Goal: Task Accomplishment & Management: Complete application form

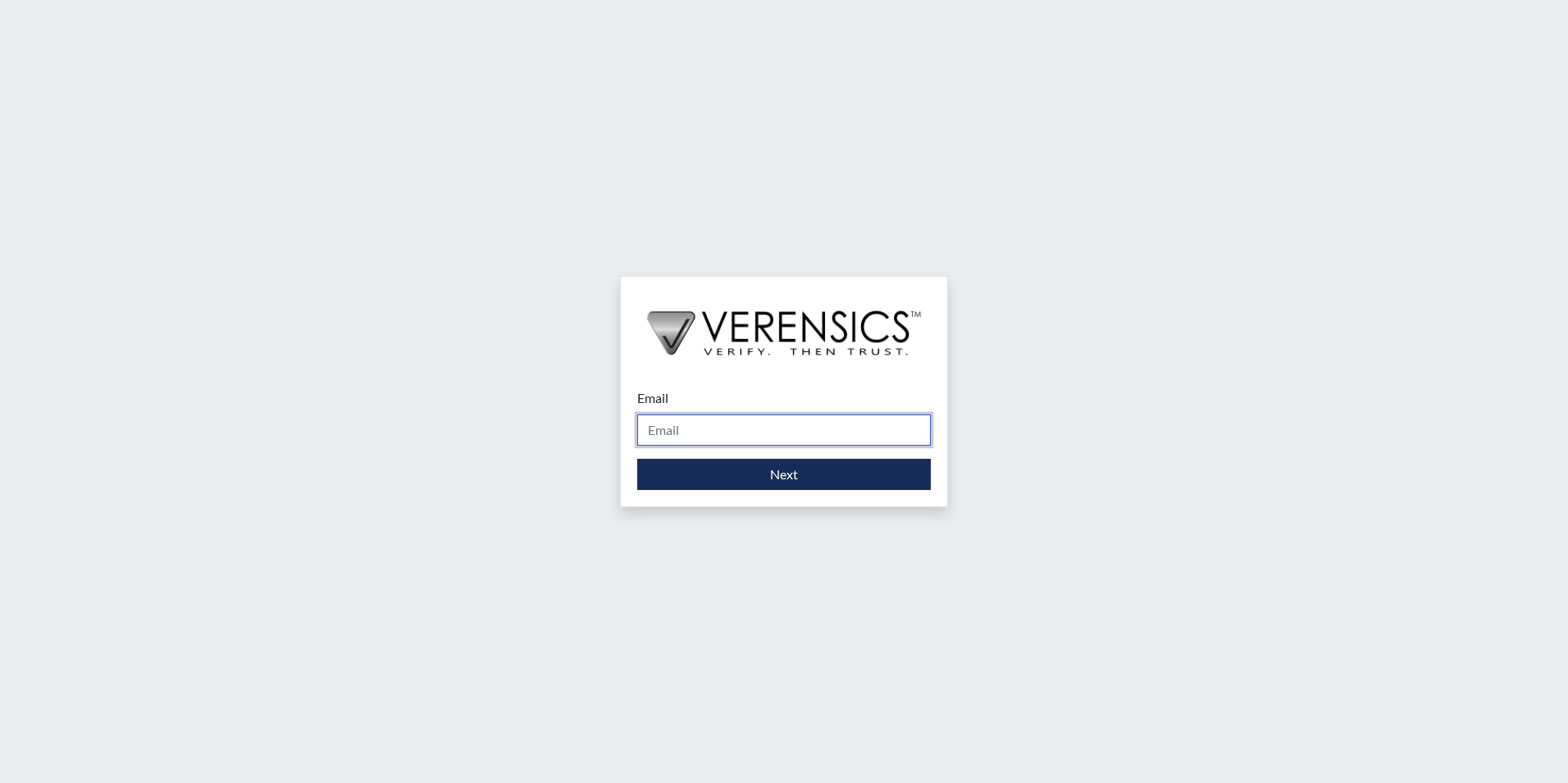
click at [677, 414] on input "Email" at bounding box center [784, 430] width 293 height 31
type input "[PERSON_NAME][EMAIL_ADDRESS][PERSON_NAME][DOMAIN_NAME]"
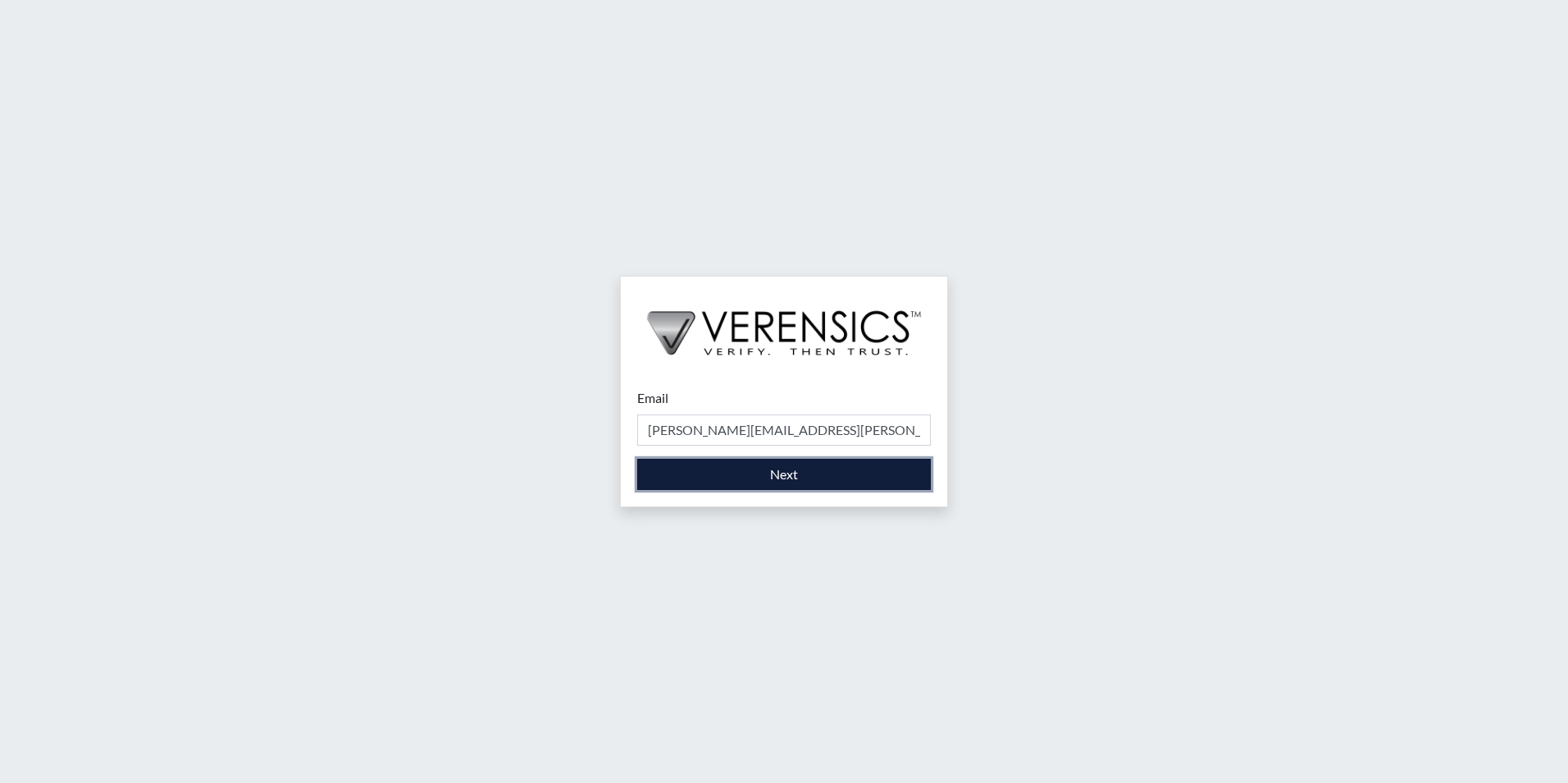
click at [706, 472] on button "Next" at bounding box center [784, 474] width 293 height 31
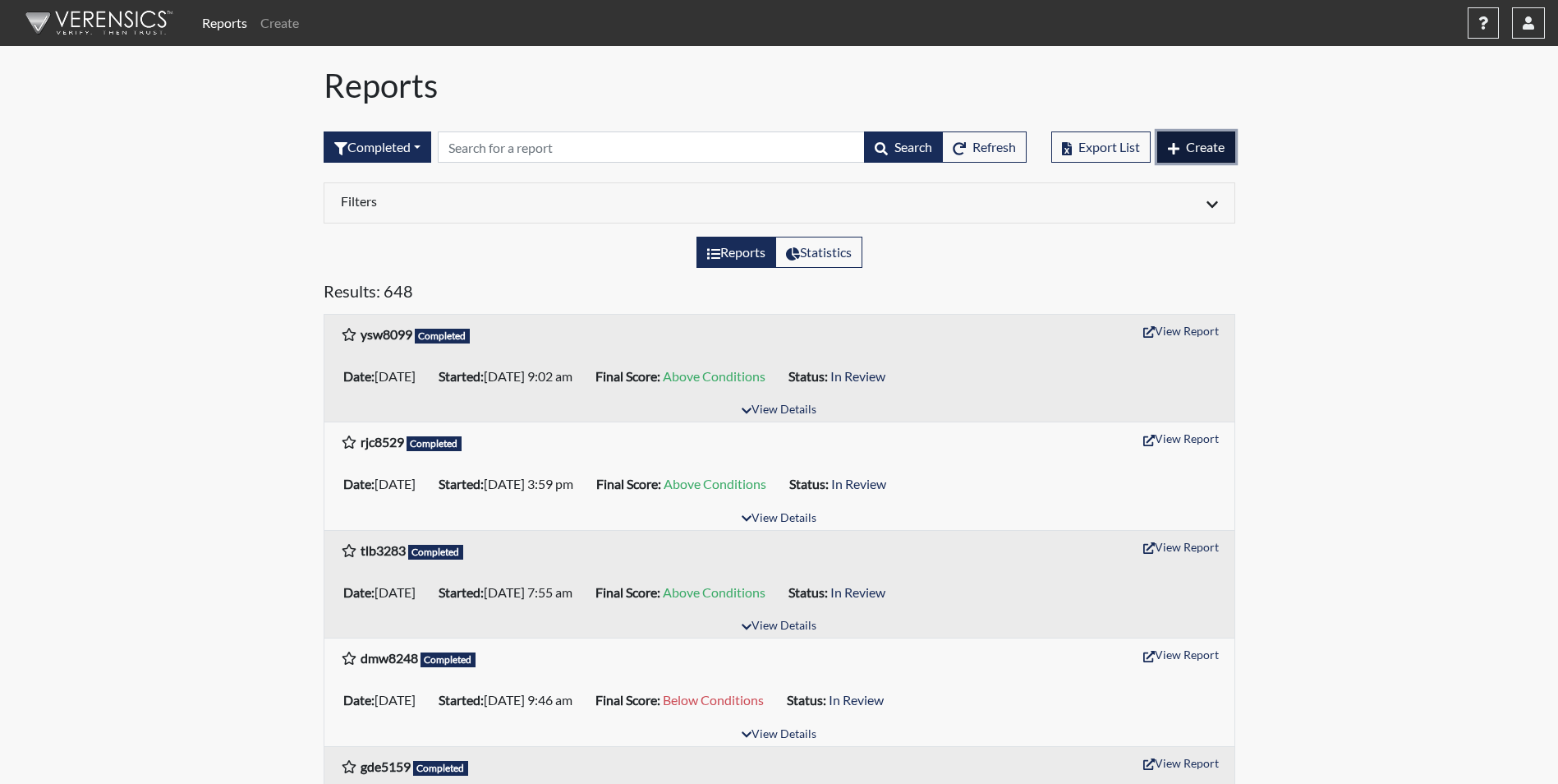
click at [1208, 147] on span "Create" at bounding box center [1206, 146] width 38 height 16
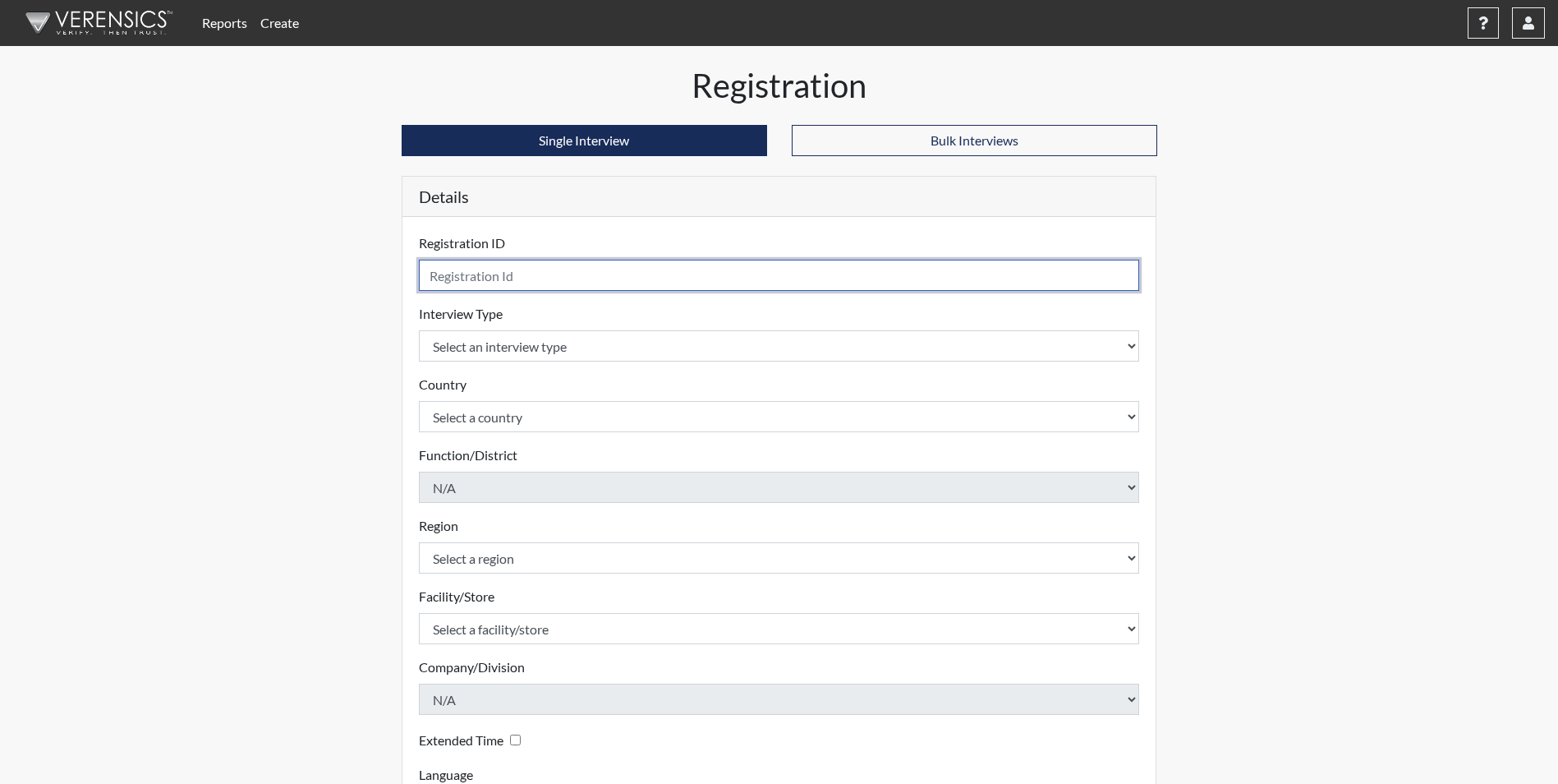
click at [495, 287] on input "text" at bounding box center [780, 274] width 721 height 31
type input "tdc4990"
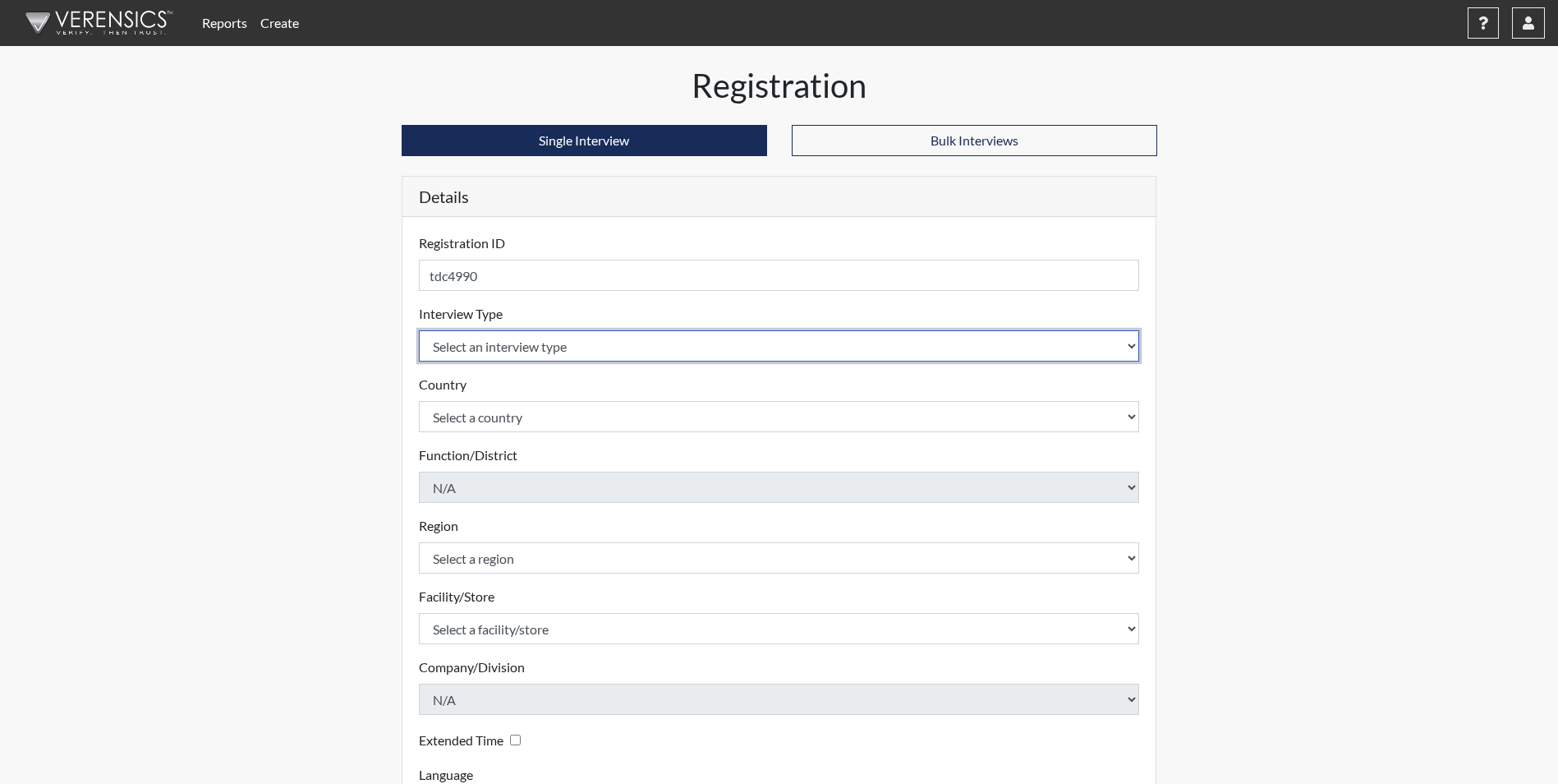
click at [442, 347] on select "Select an interview type Corrections Pre-Employment" at bounding box center [780, 346] width 721 height 31
select select "ff733e93-e1bf-11ea-9c9f-0eff0cf7eb8f"
click at [419, 331] on select "Select an interview type Corrections Pre-Employment" at bounding box center [780, 346] width 721 height 31
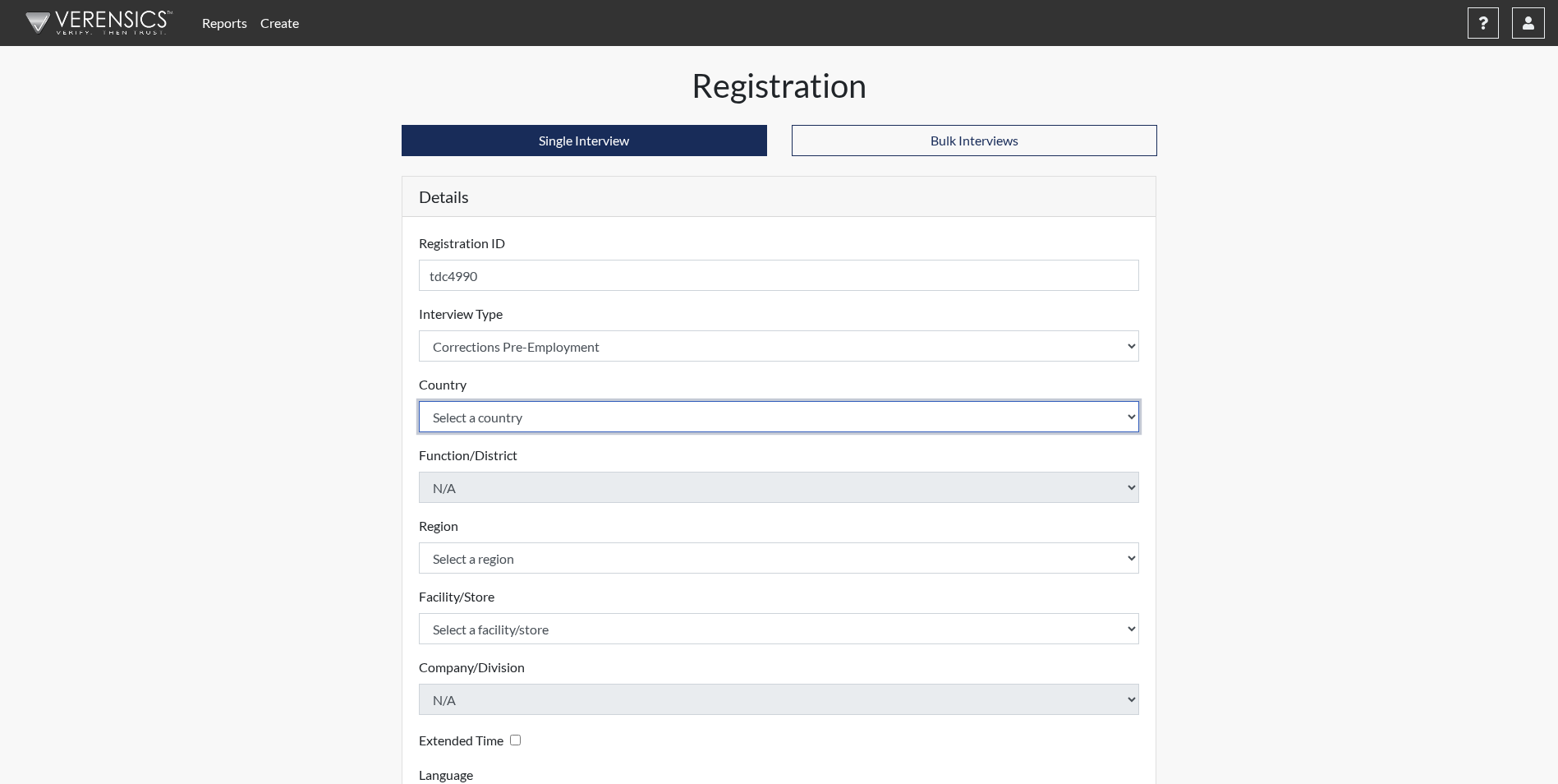
click at [446, 411] on select "Select a country [GEOGRAPHIC_DATA] [GEOGRAPHIC_DATA]" at bounding box center [780, 416] width 721 height 31
select select "united-states-of-[GEOGRAPHIC_DATA]"
click at [419, 401] on select "Select a country [GEOGRAPHIC_DATA] [GEOGRAPHIC_DATA]" at bounding box center [780, 416] width 721 height 31
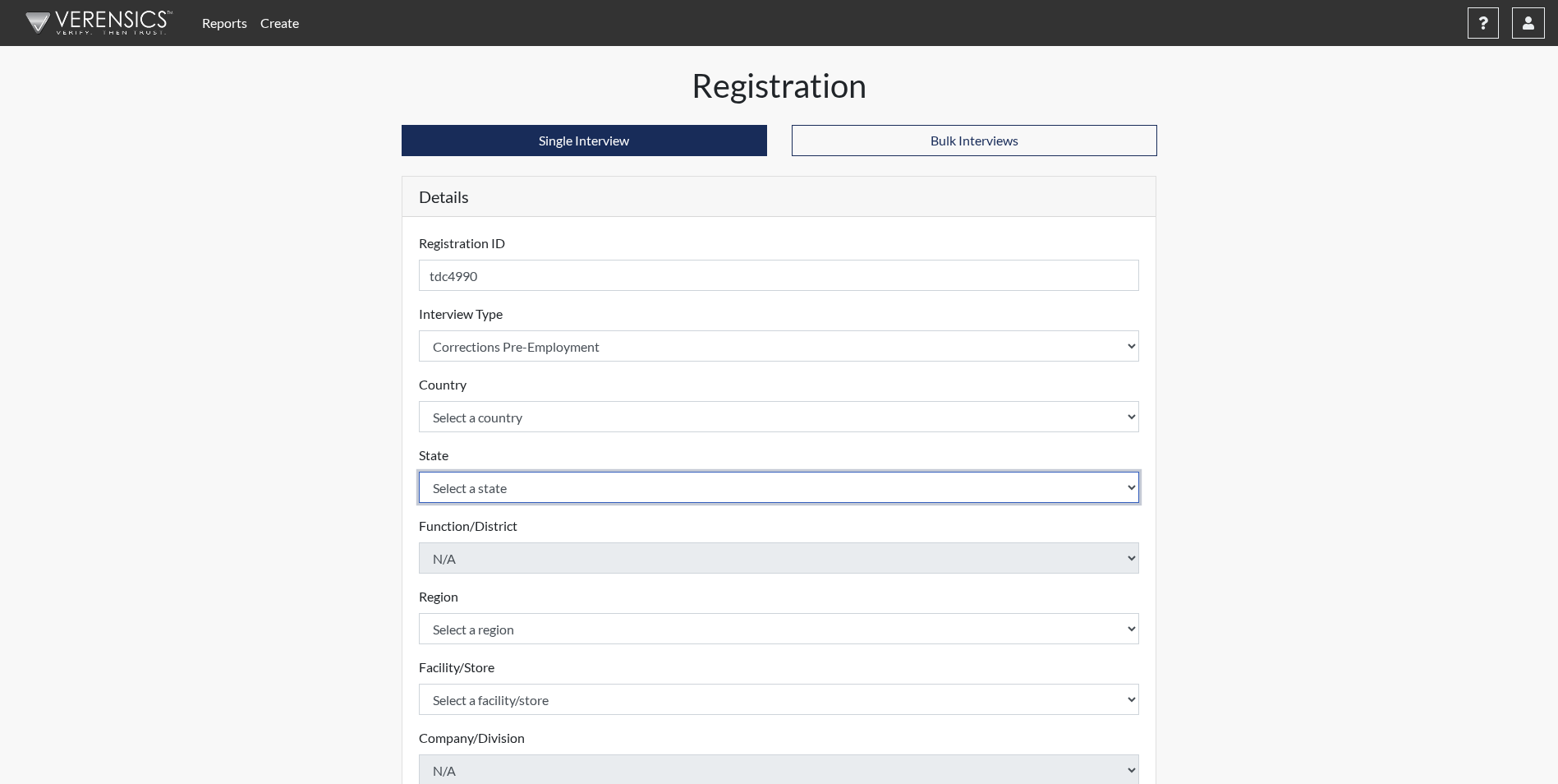
click at [500, 484] on select "Select a state [US_STATE] [US_STATE] [US_STATE] [US_STATE] [US_STATE] [US_STATE…" at bounding box center [780, 486] width 721 height 31
select select "GA"
click at [419, 471] on select "Select a state [US_STATE] [US_STATE] [US_STATE] [US_STATE] [US_STATE] [US_STATE…" at bounding box center [780, 486] width 721 height 31
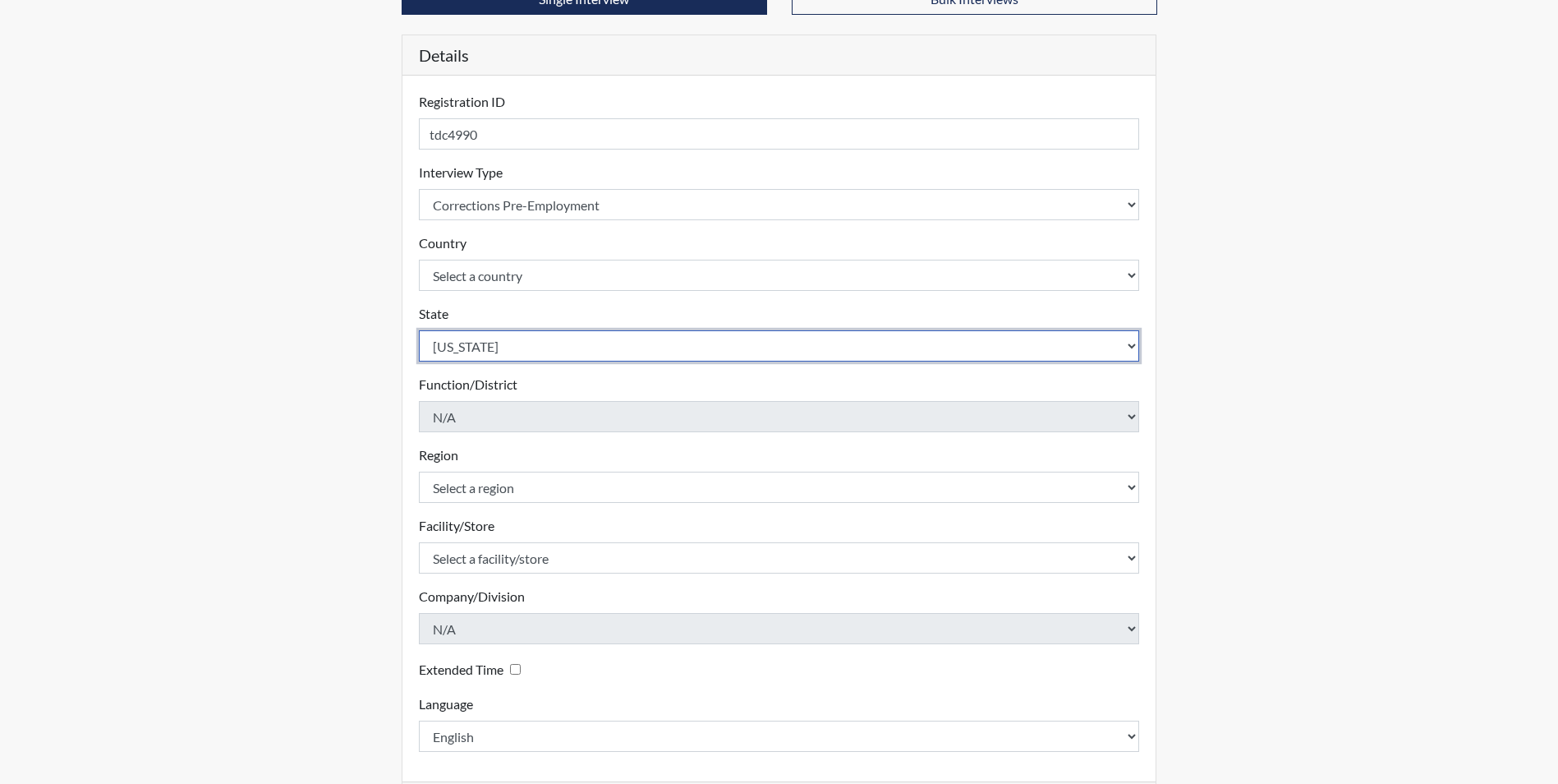
scroll to position [164, 0]
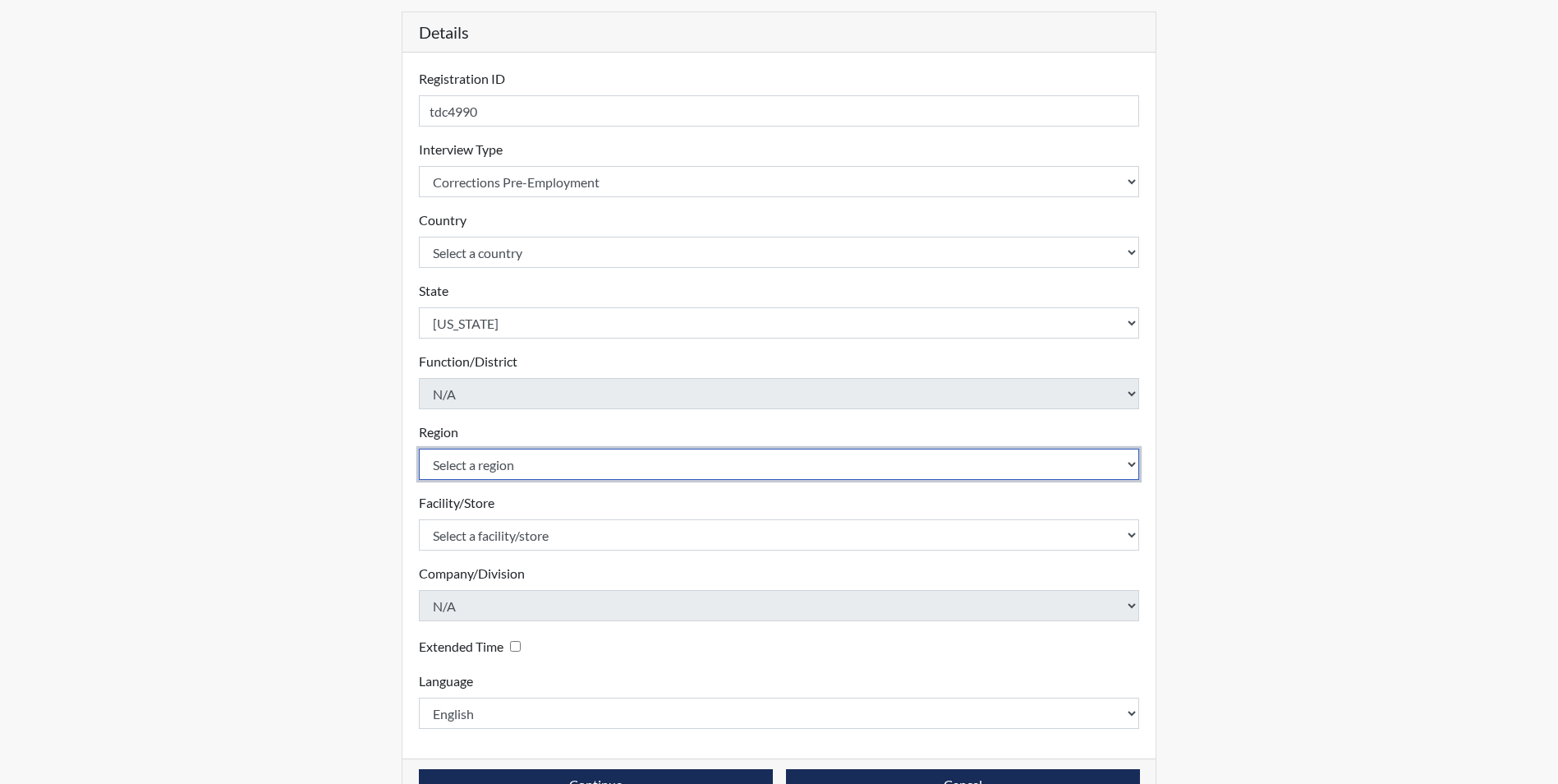
click at [484, 469] on select "Select a region [GEOGRAPHIC_DATA]" at bounding box center [780, 464] width 721 height 31
select select "51976826-f18e-4b67-8d3b-b0a0fa2f97ff"
click at [419, 448] on select "Select a region [GEOGRAPHIC_DATA]" at bounding box center [780, 464] width 721 height 31
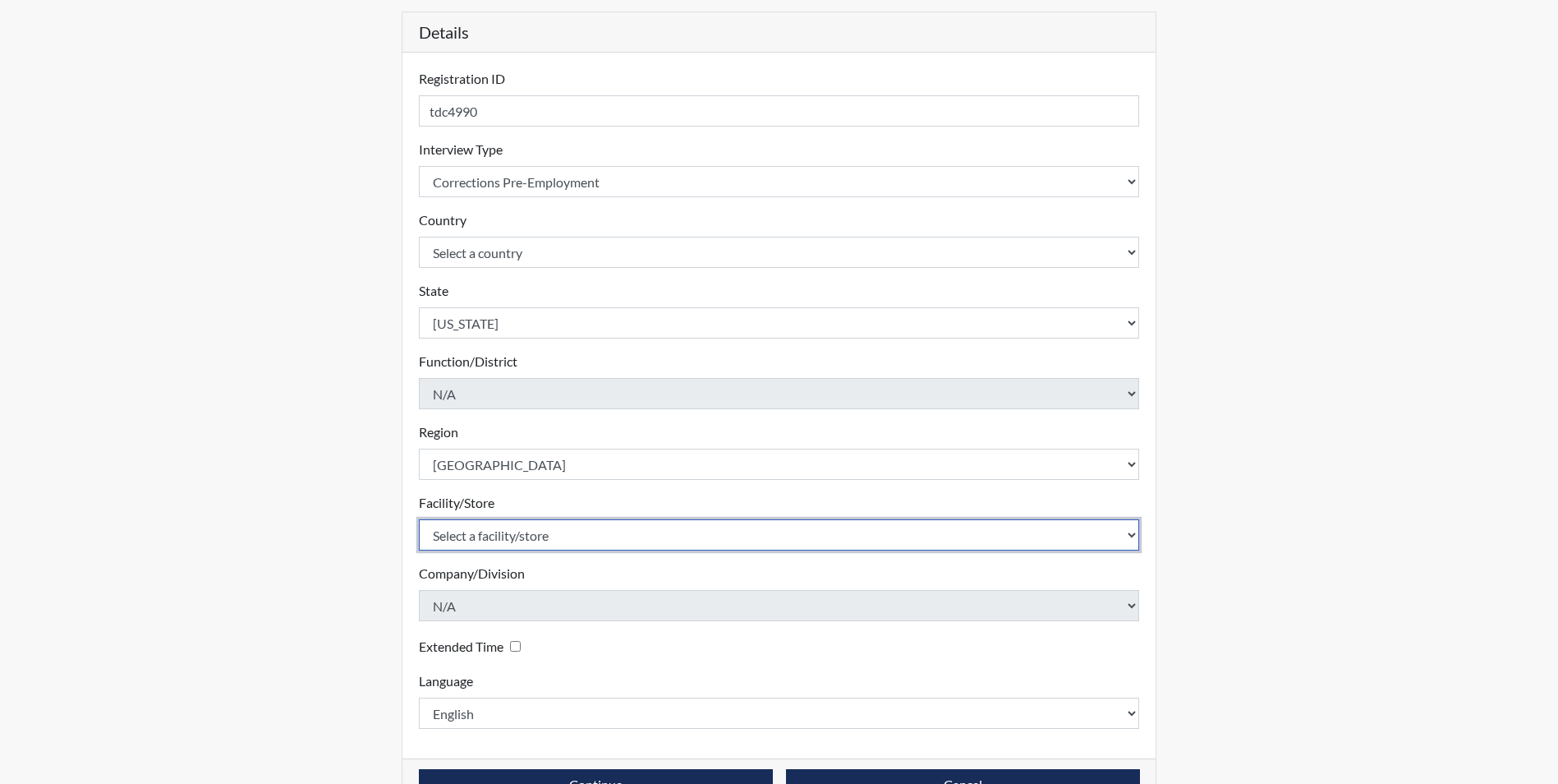
click at [493, 541] on select "Select a facility/store [PERSON_NAME] [PERSON_NAME] PSATC" at bounding box center [780, 534] width 721 height 31
select select "2bf4b575-5263-4093-9a0c-a4d6e4f1d94a"
click at [419, 519] on select "Select a facility/store [PERSON_NAME] [PERSON_NAME] PSATC" at bounding box center [780, 534] width 721 height 31
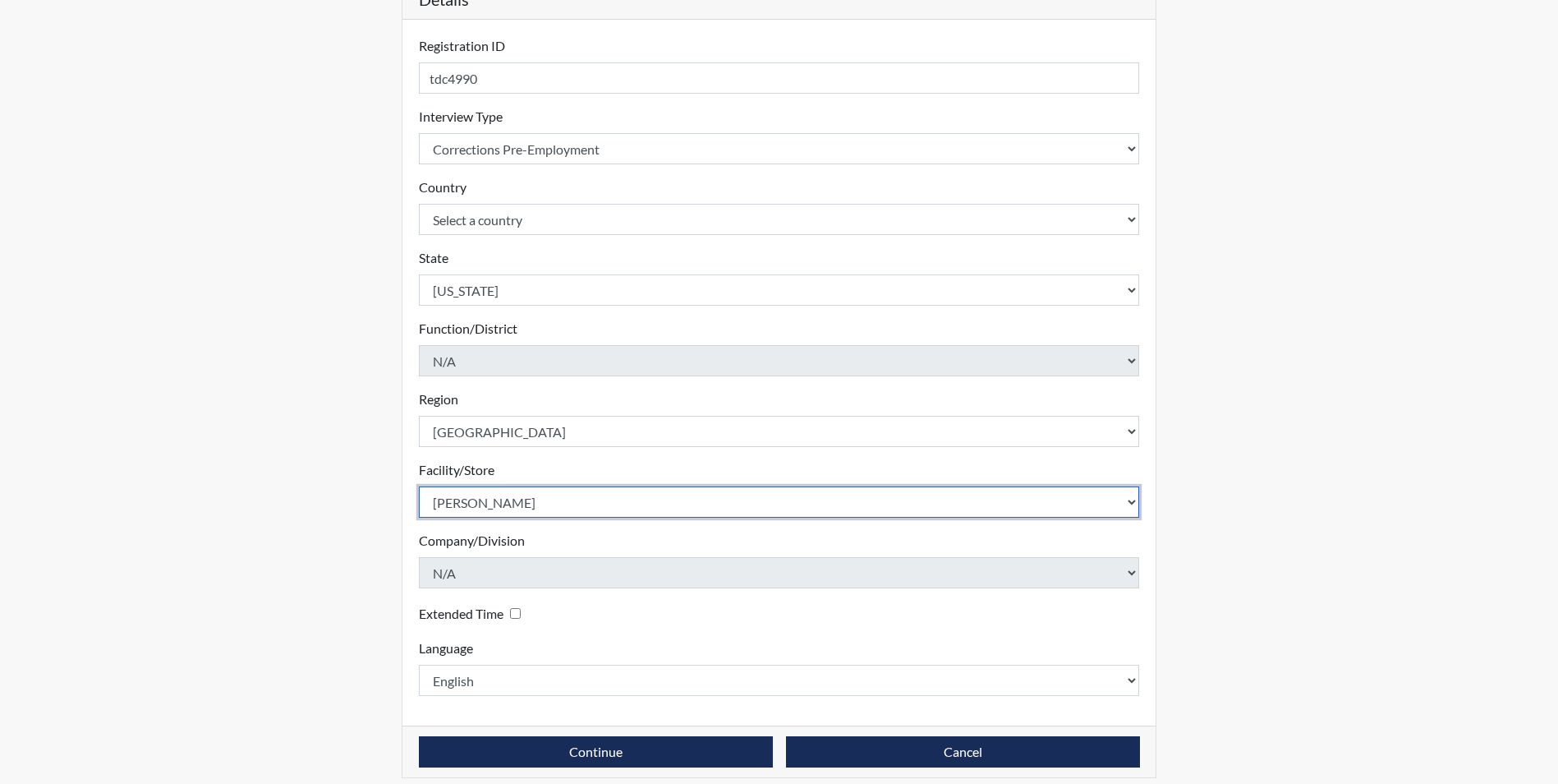
scroll to position [211, 0]
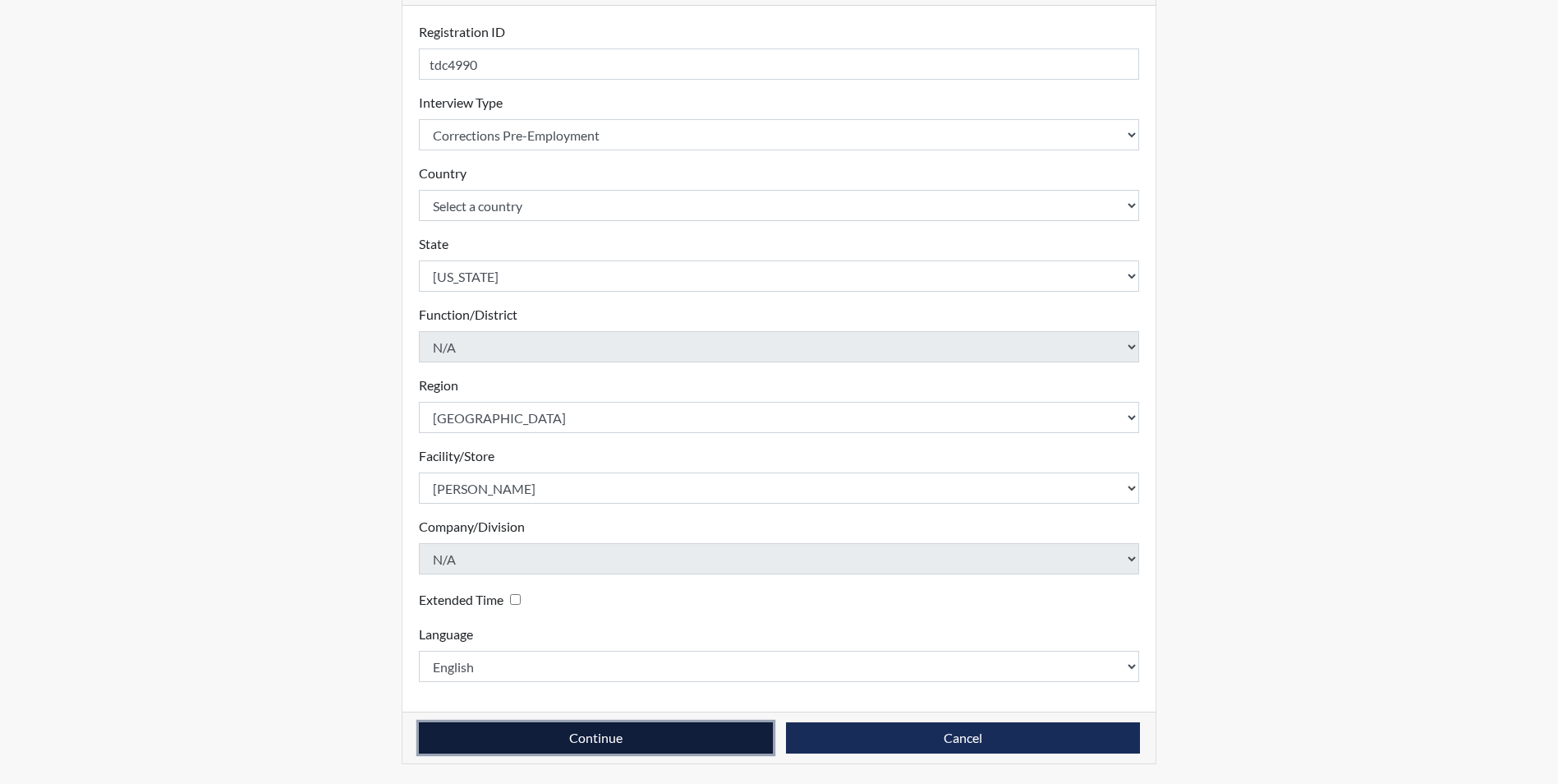
click at [604, 733] on button "Continue" at bounding box center [596, 737] width 354 height 31
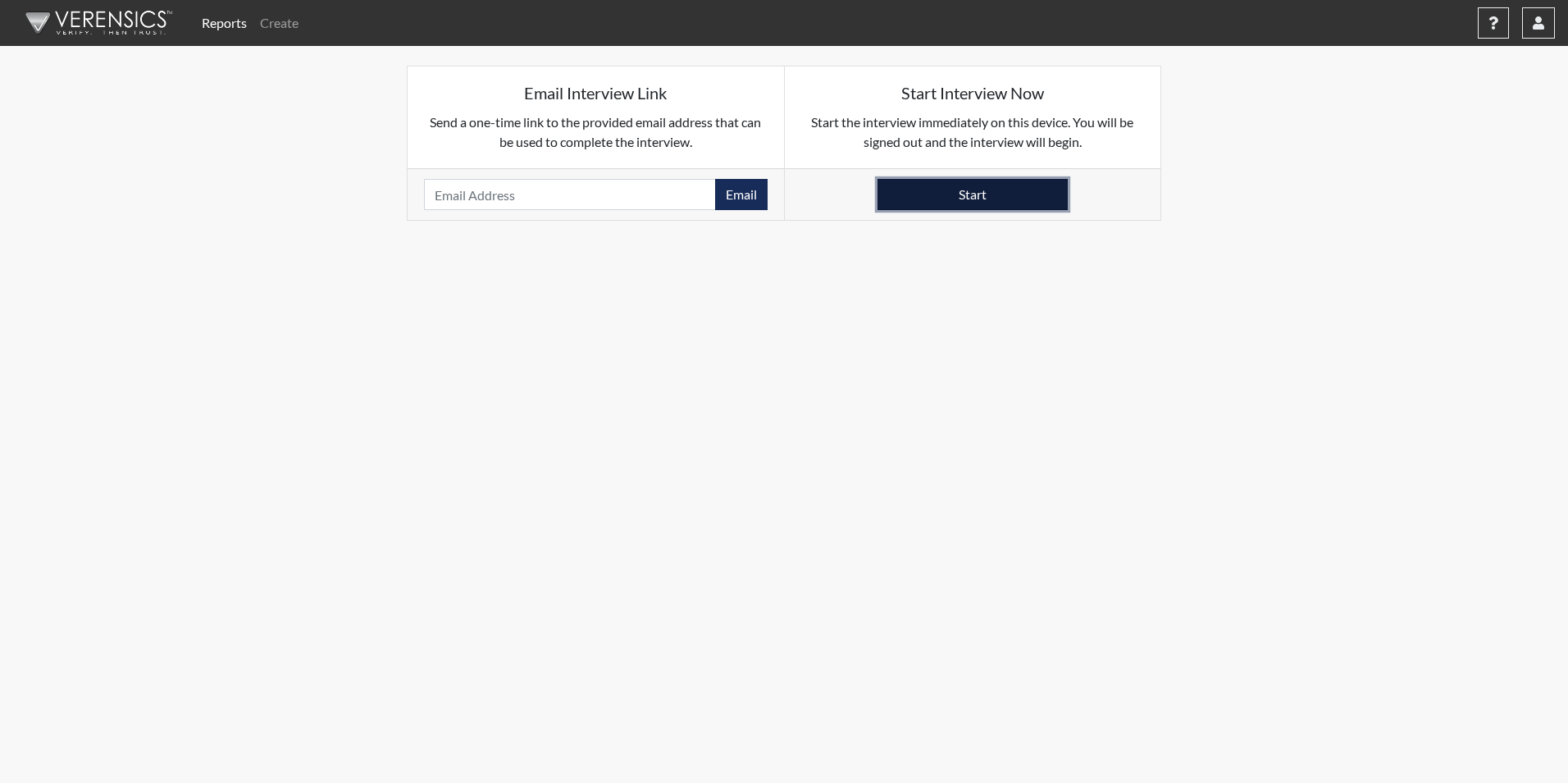
click at [927, 194] on button "Start" at bounding box center [972, 194] width 190 height 31
